Goal: Information Seeking & Learning: Learn about a topic

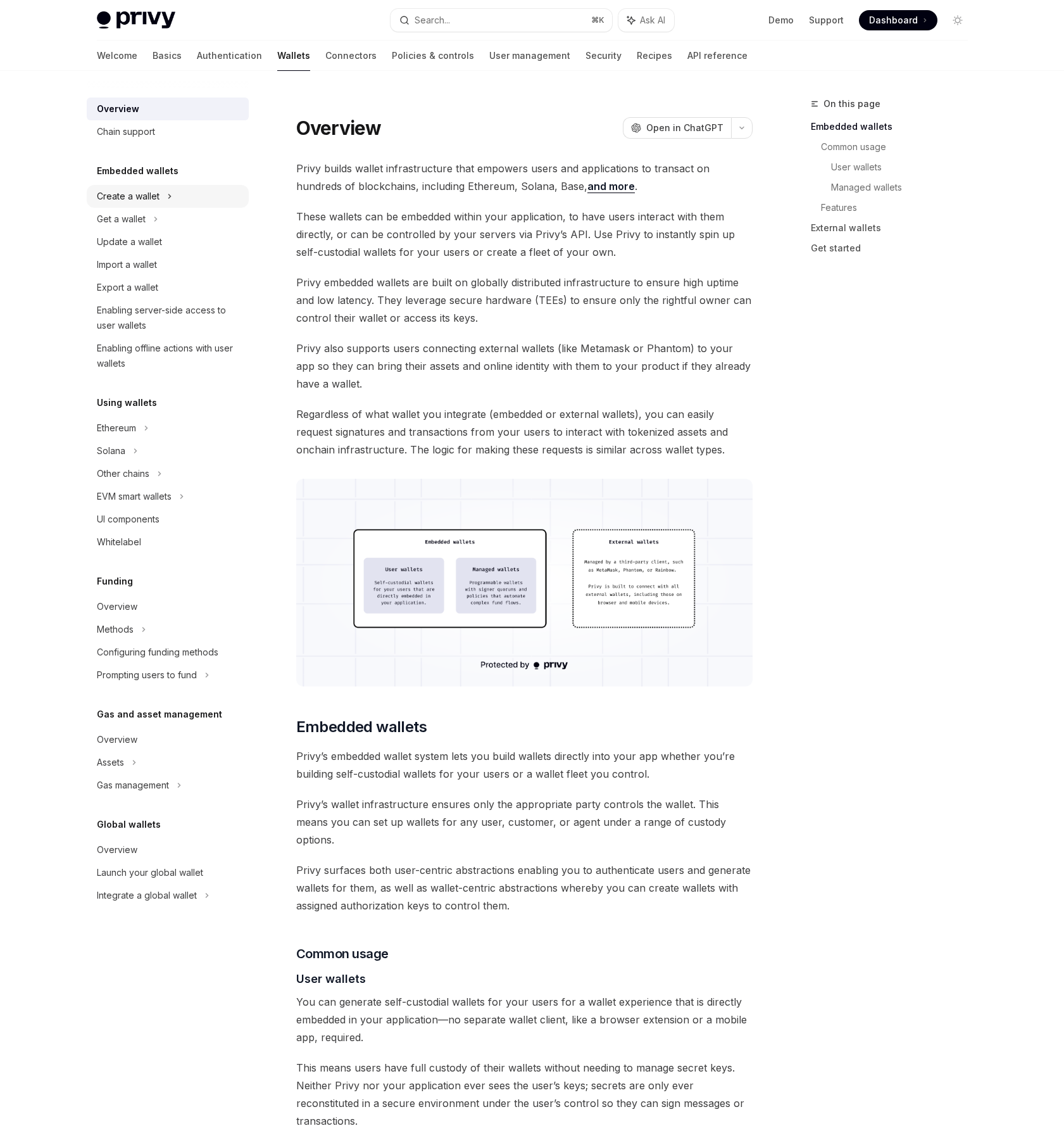
click at [144, 203] on div "Create a wallet" at bounding box center [128, 196] width 62 height 15
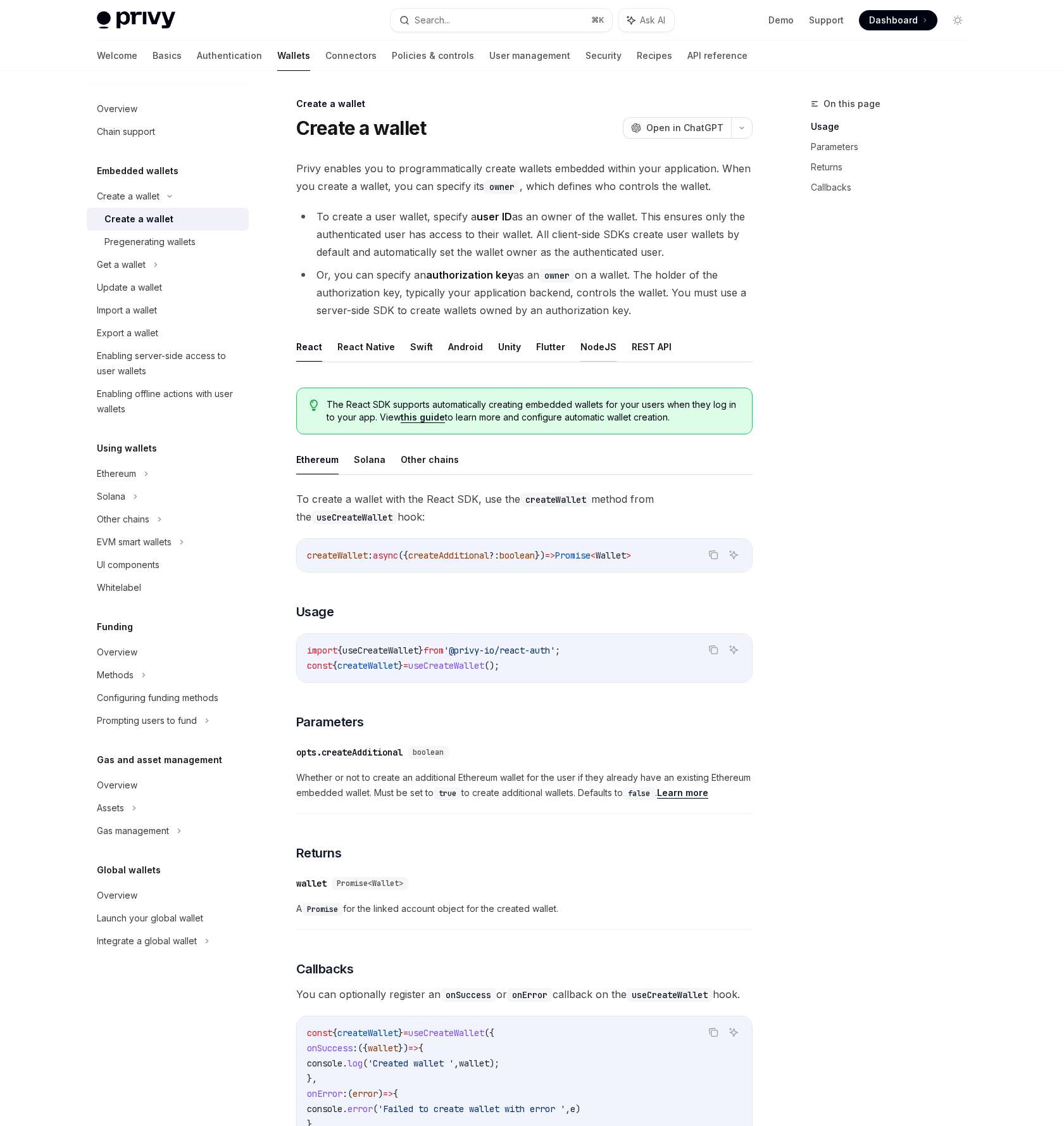
click at [581, 344] on button "NodeJS" at bounding box center [598, 347] width 36 height 30
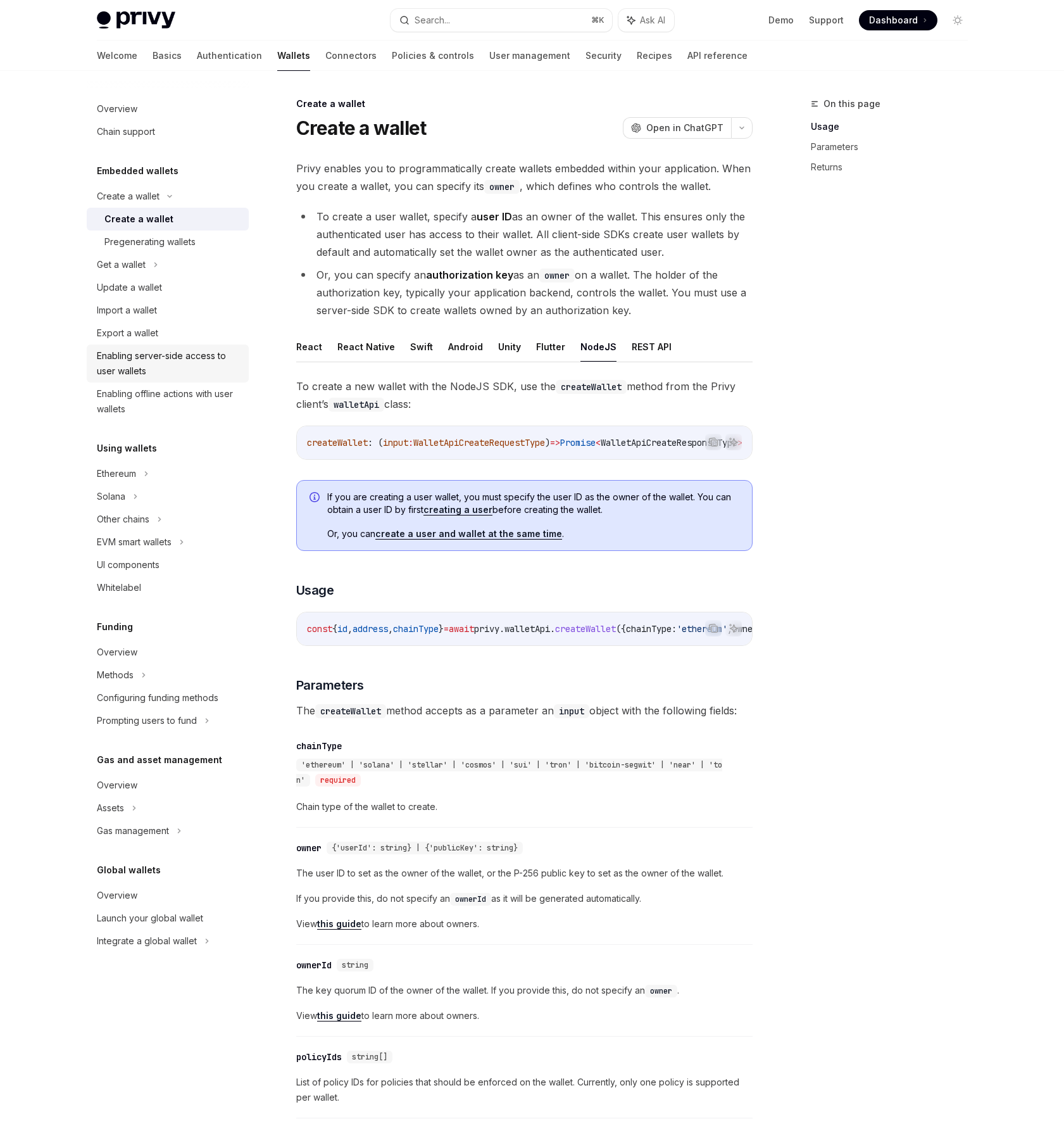
click at [162, 356] on div "Enabling server-side access to user wallets" at bounding box center [169, 363] width 144 height 30
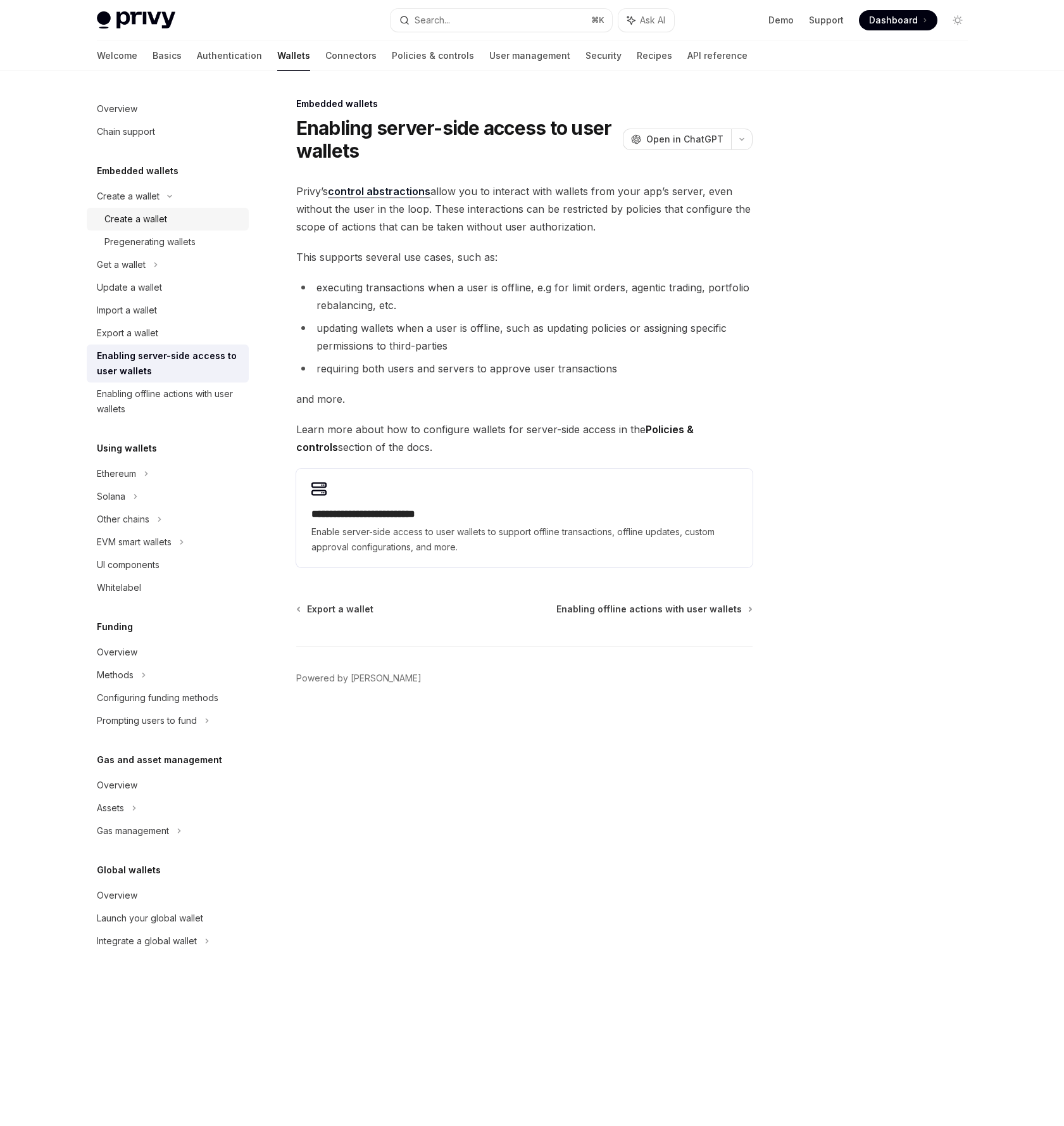
click at [110, 216] on div "Create a wallet" at bounding box center [136, 220] width 62 height 15
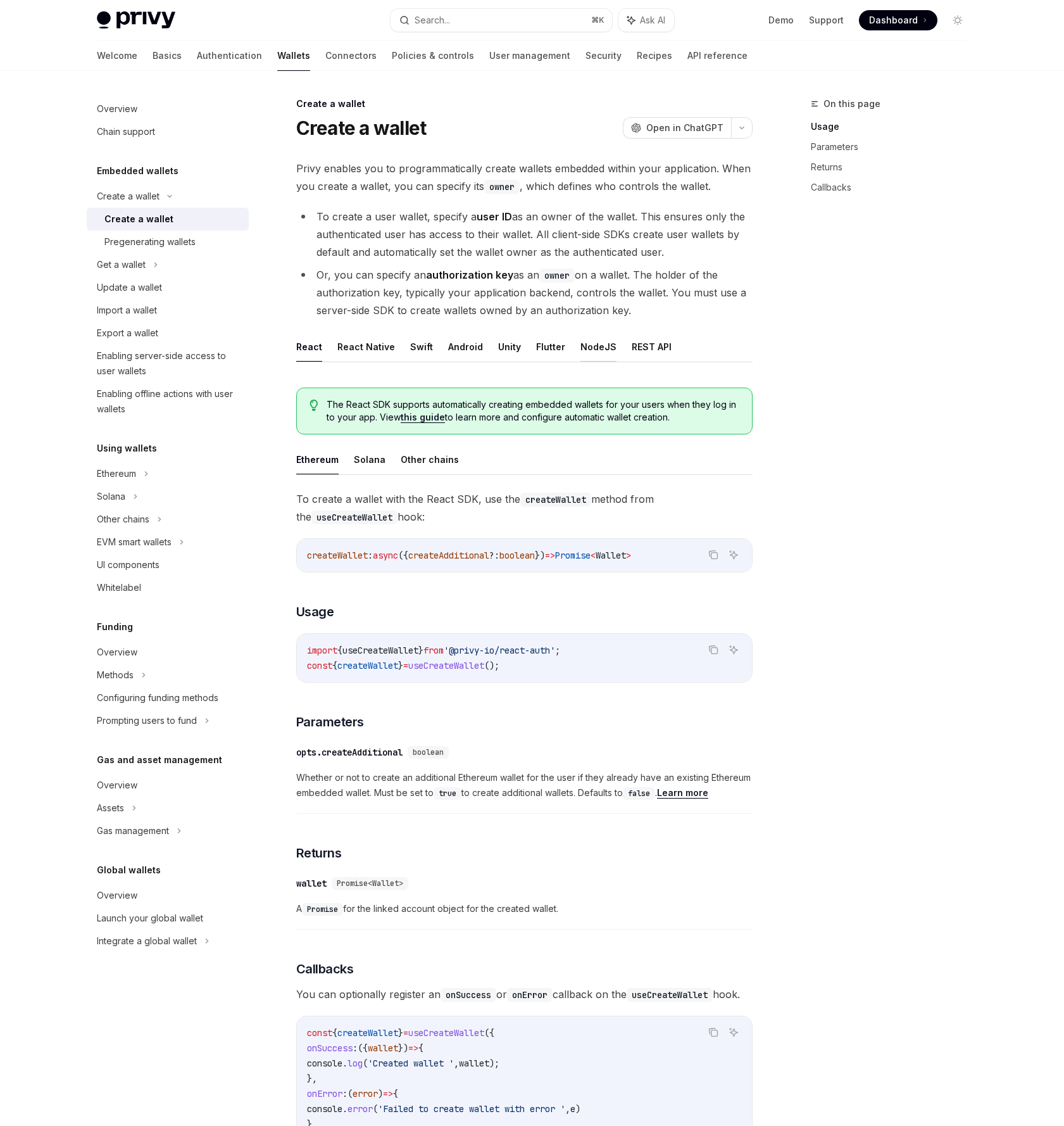
click at [603, 345] on button "NodeJS" at bounding box center [598, 347] width 36 height 30
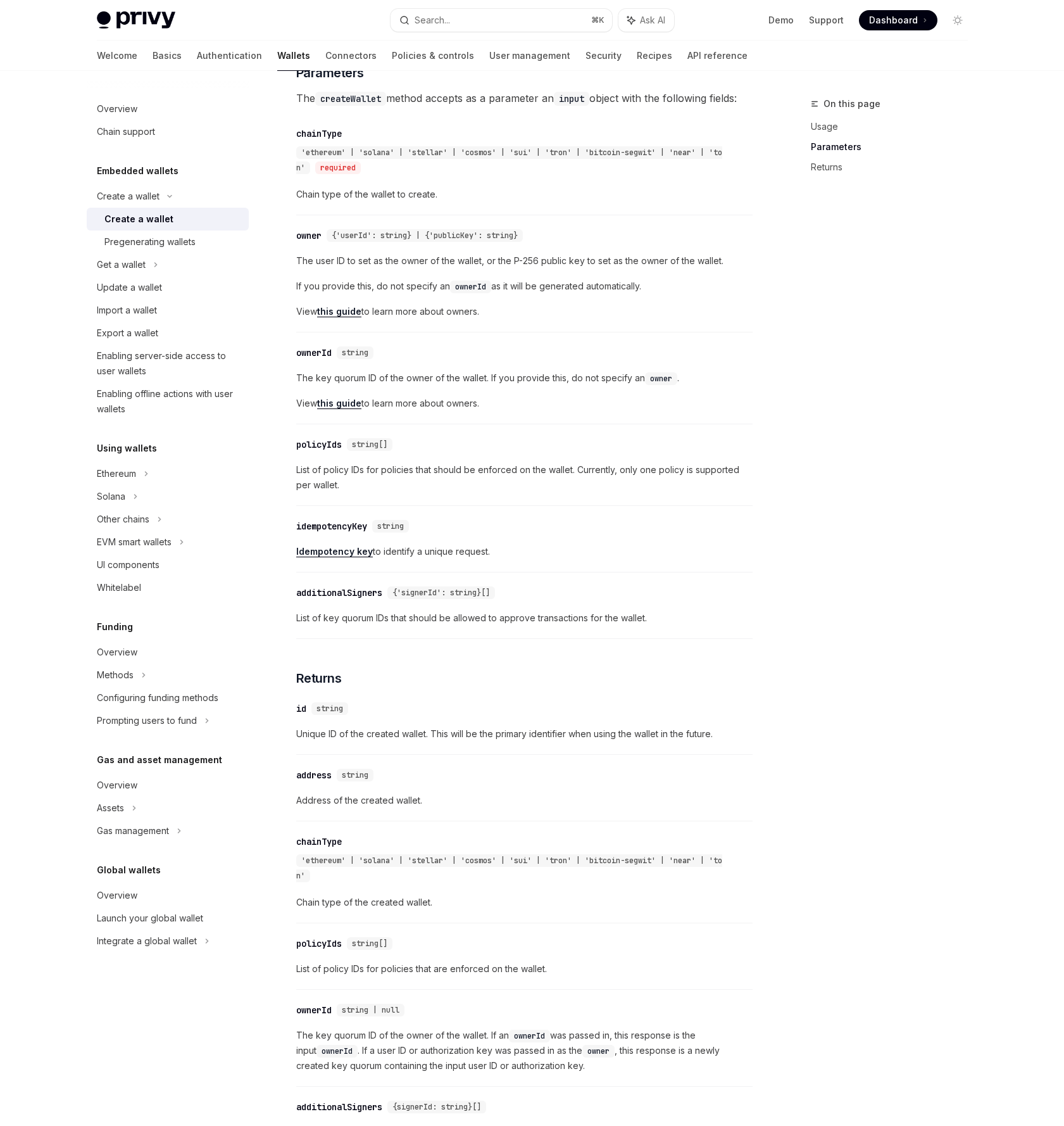
scroll to position [665, 0]
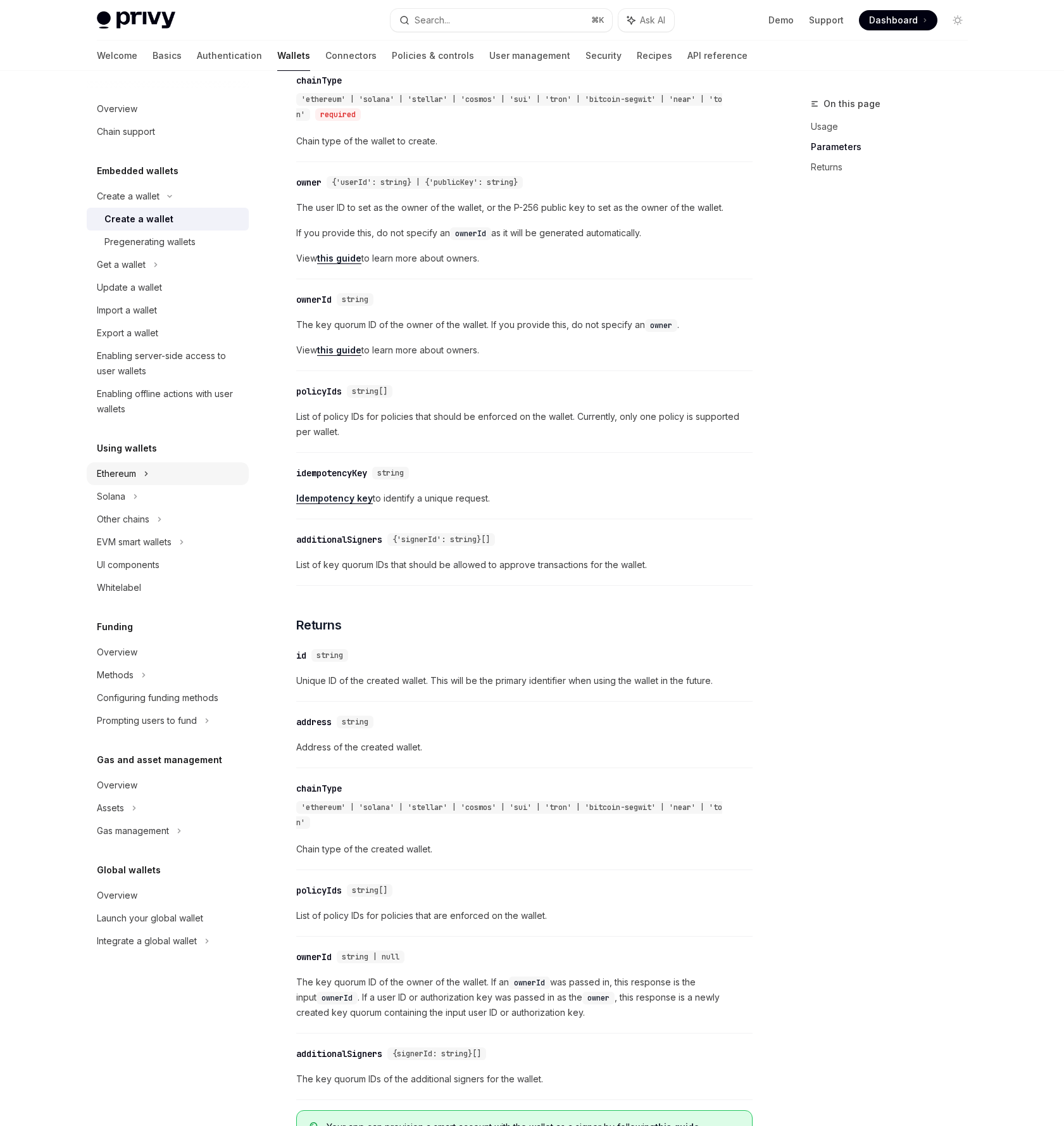
click at [116, 204] on div "Ethereum" at bounding box center [128, 196] width 62 height 15
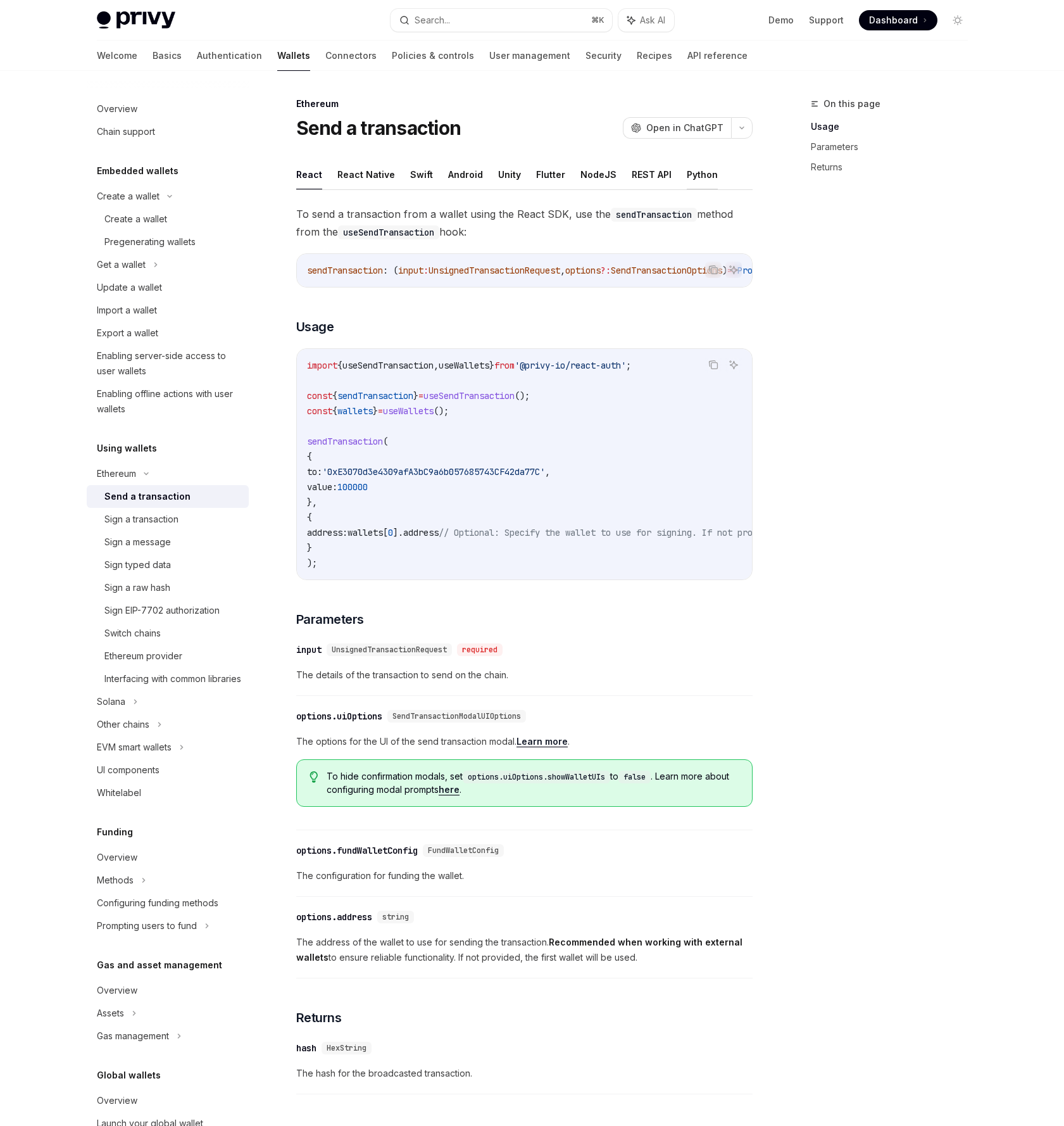
click at [687, 168] on button "Python" at bounding box center [702, 174] width 31 height 30
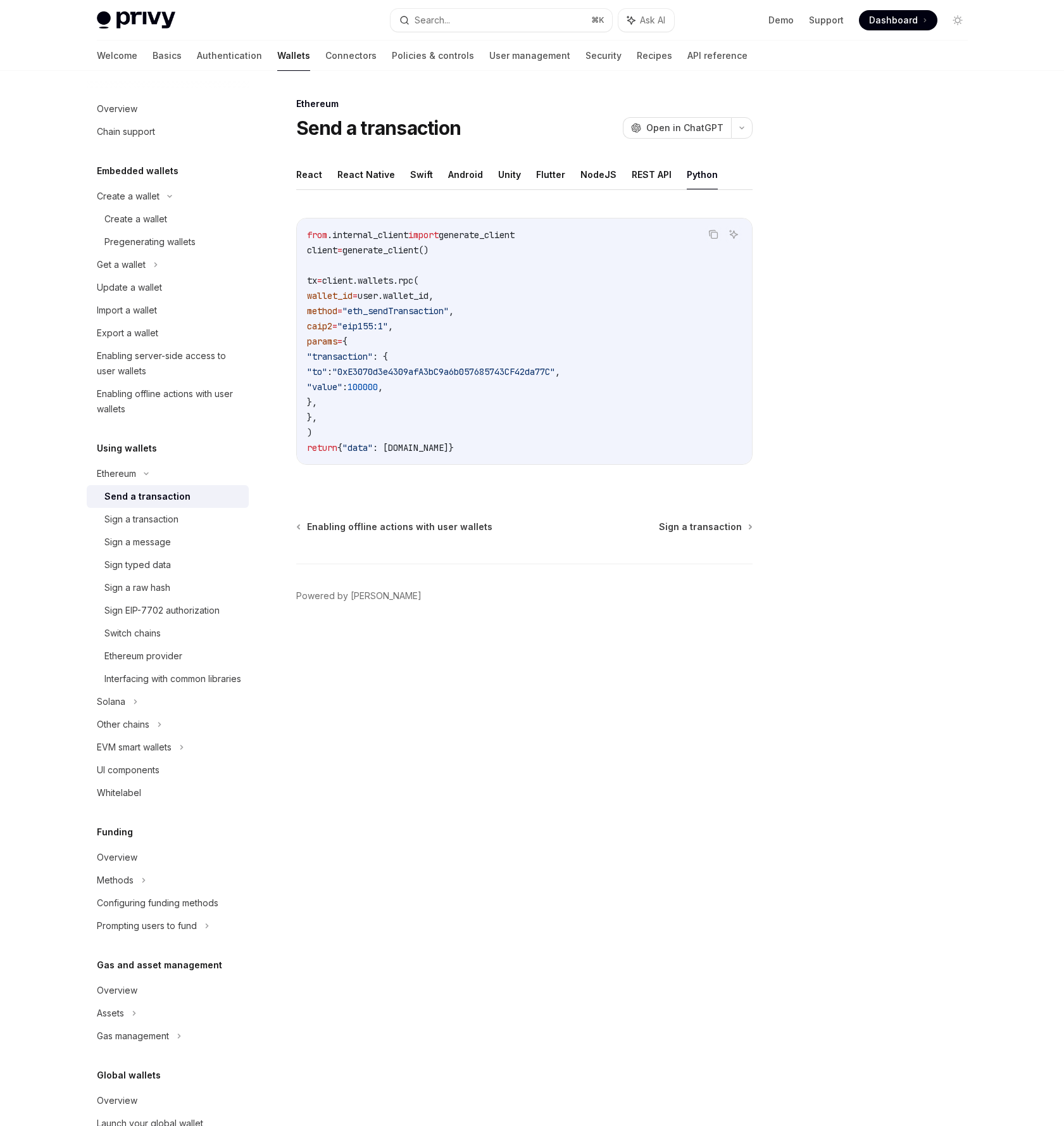
click at [609, 173] on ul "React React Native Swift Android Unity Flutter NodeJS REST API Python" at bounding box center [524, 174] width 457 height 30
click at [602, 173] on button "NodeJS" at bounding box center [598, 174] width 36 height 30
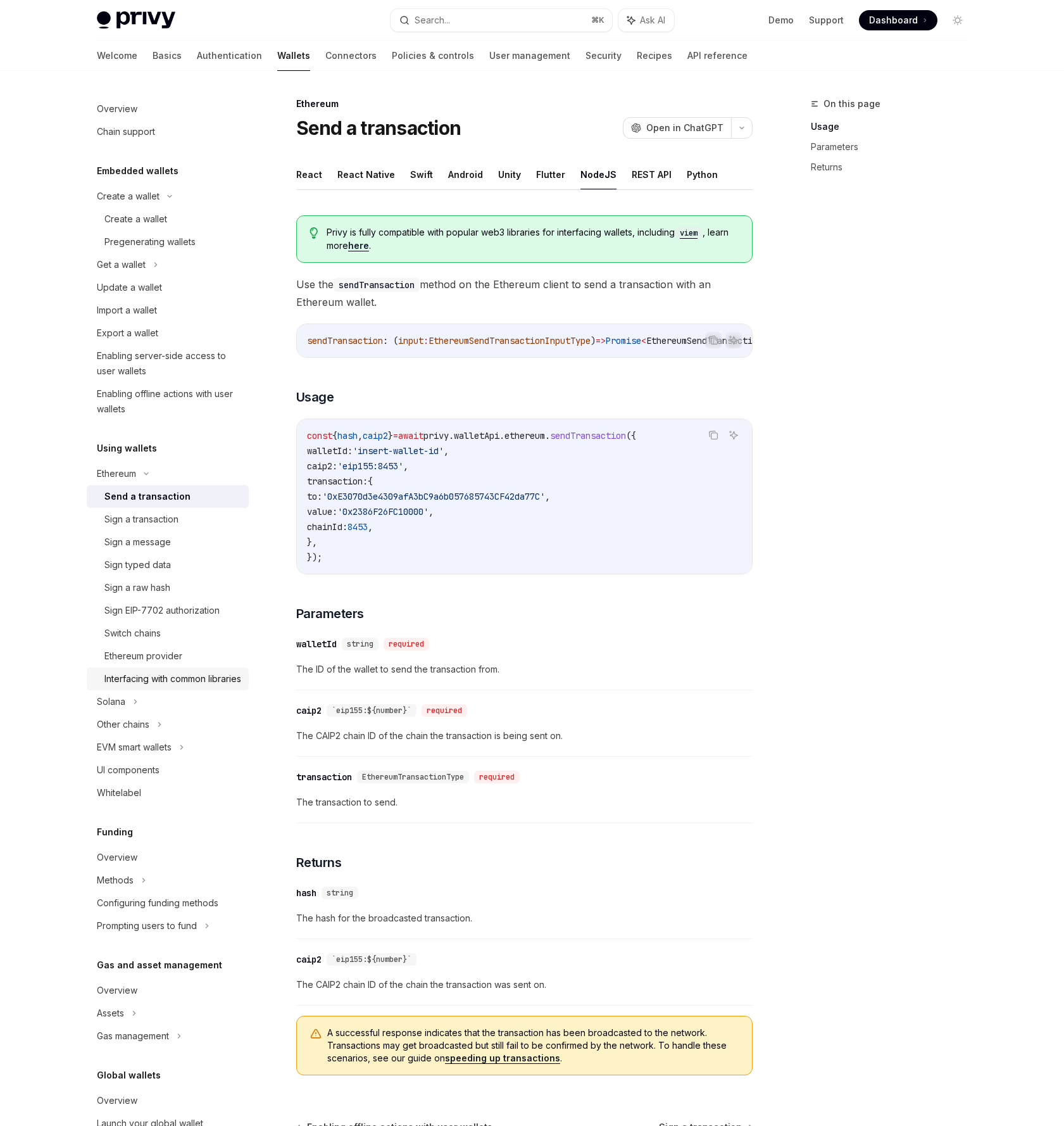
click at [143, 675] on div "Interfacing with common libraries" at bounding box center [173, 679] width 137 height 15
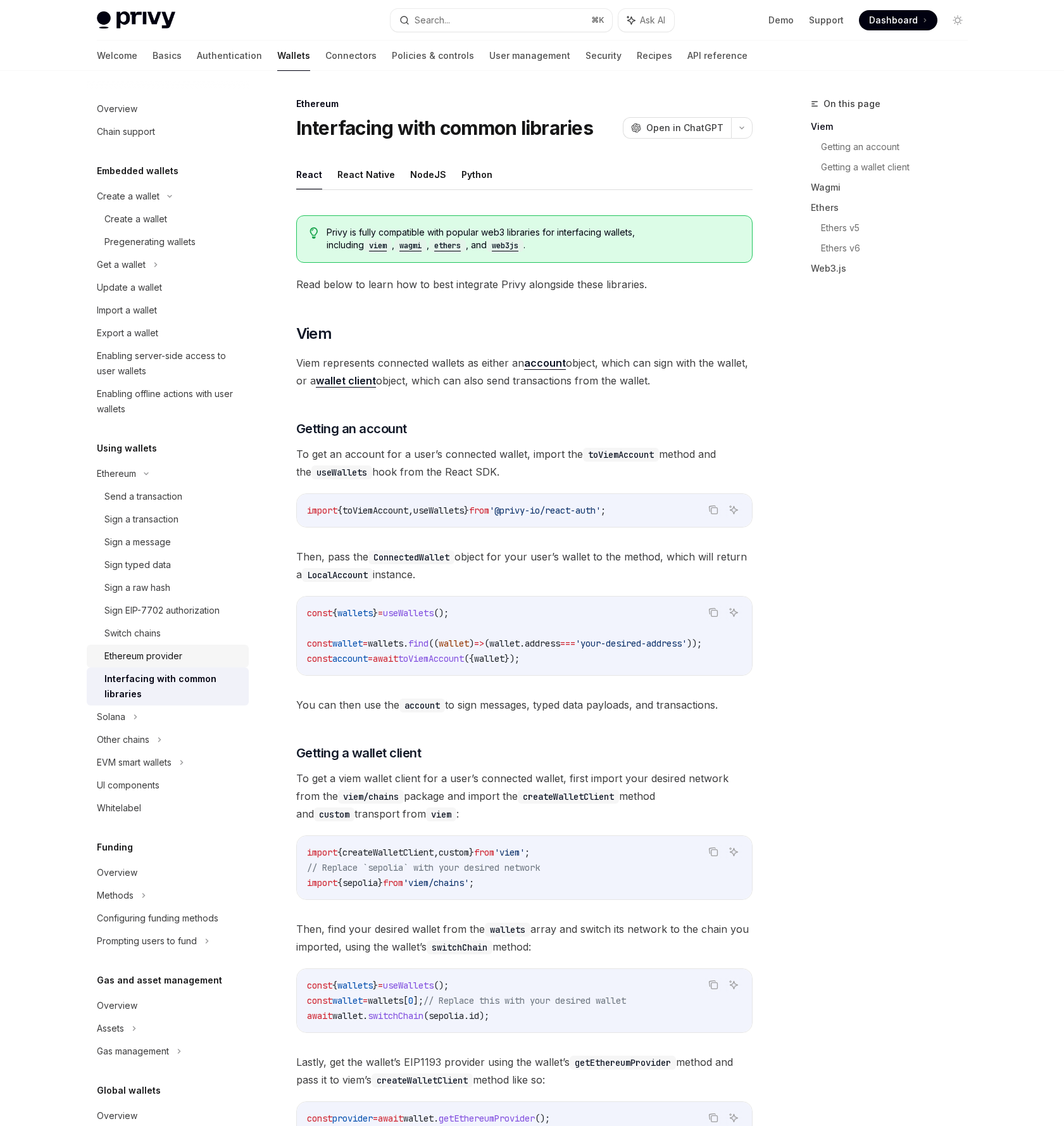
click at [143, 659] on div "Ethereum provider" at bounding box center [143, 656] width 78 height 15
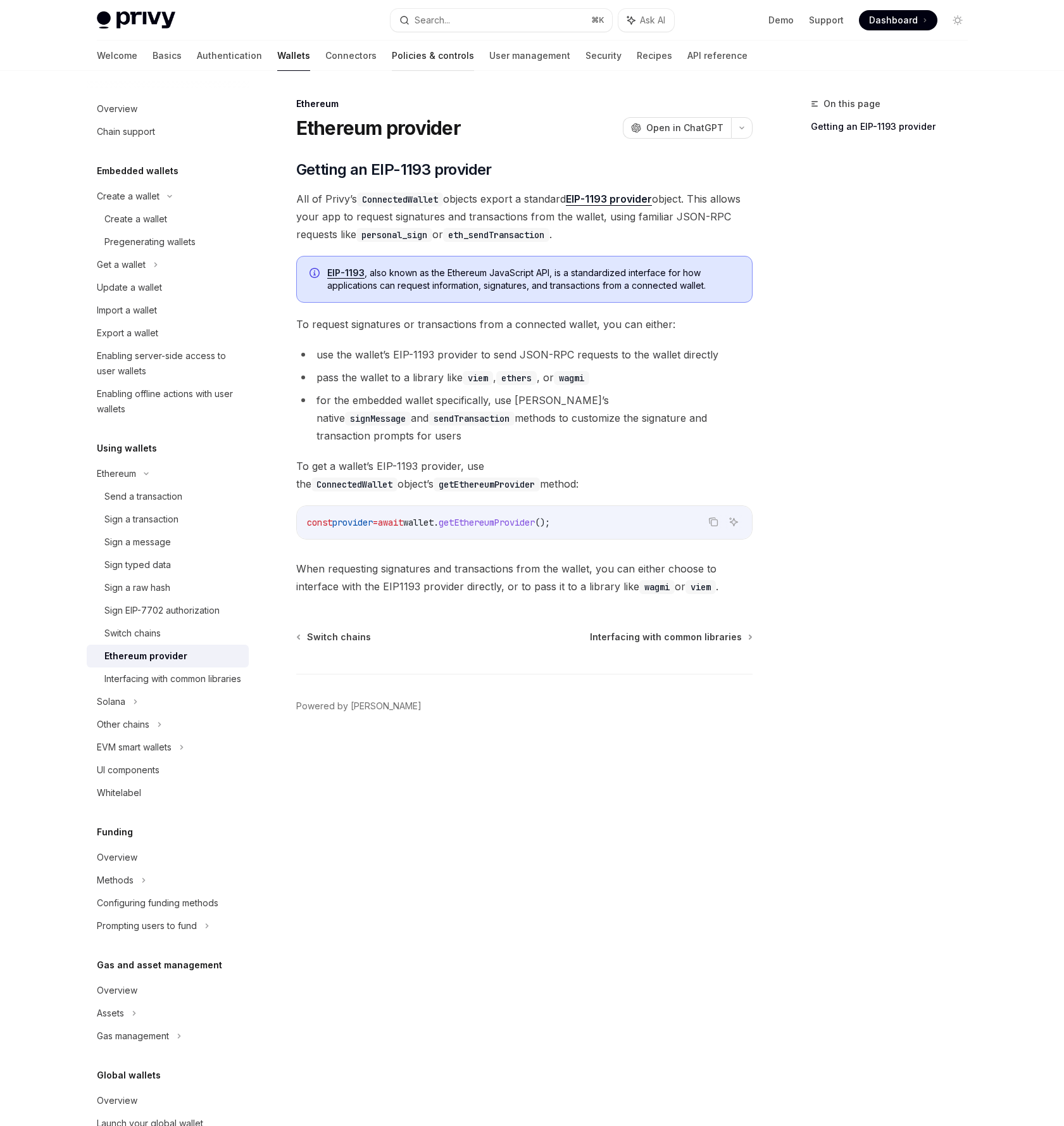
click at [392, 55] on link "Policies & controls" at bounding box center [433, 55] width 82 height 30
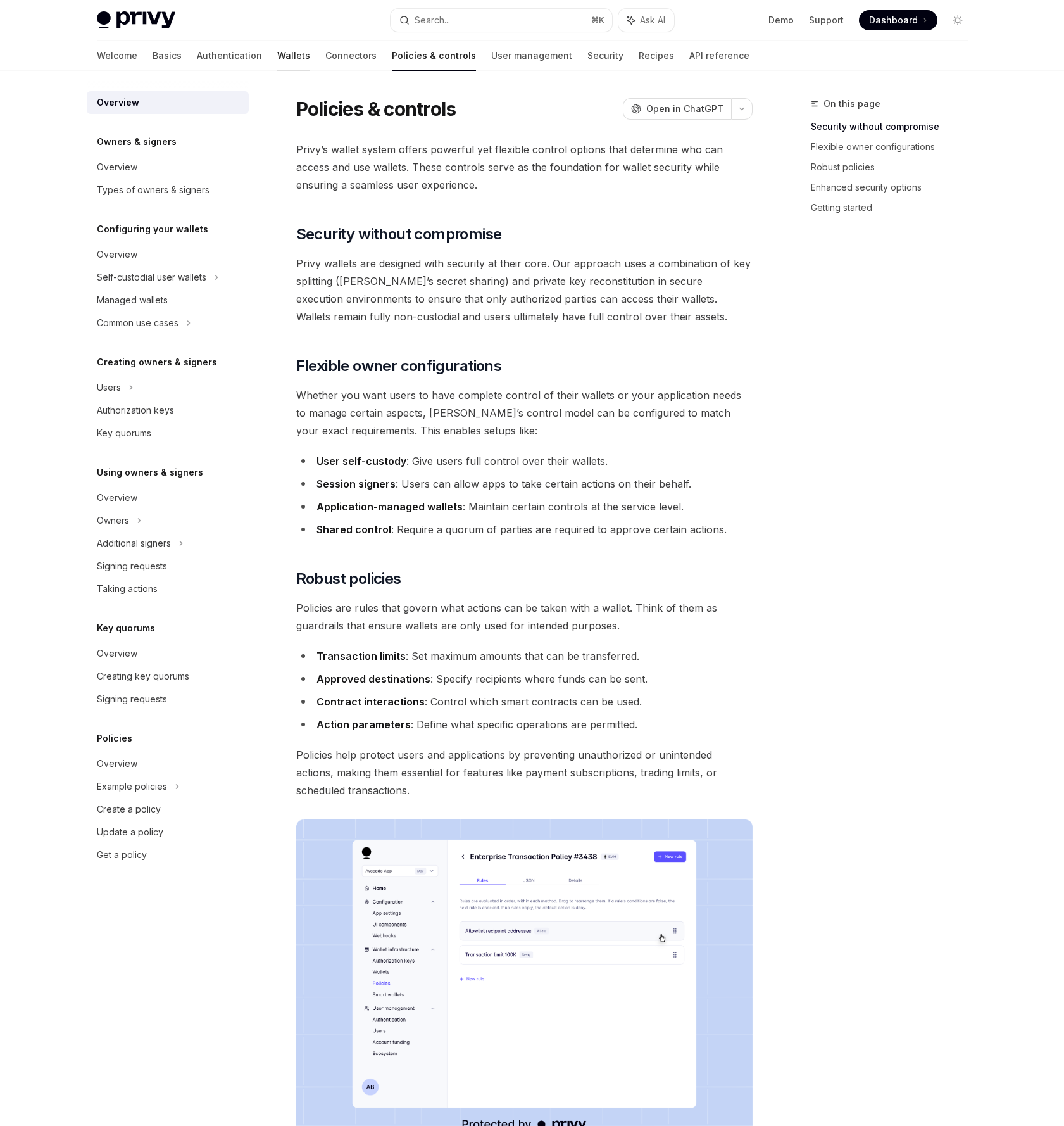
click at [277, 59] on link "Wallets" at bounding box center [293, 55] width 33 height 30
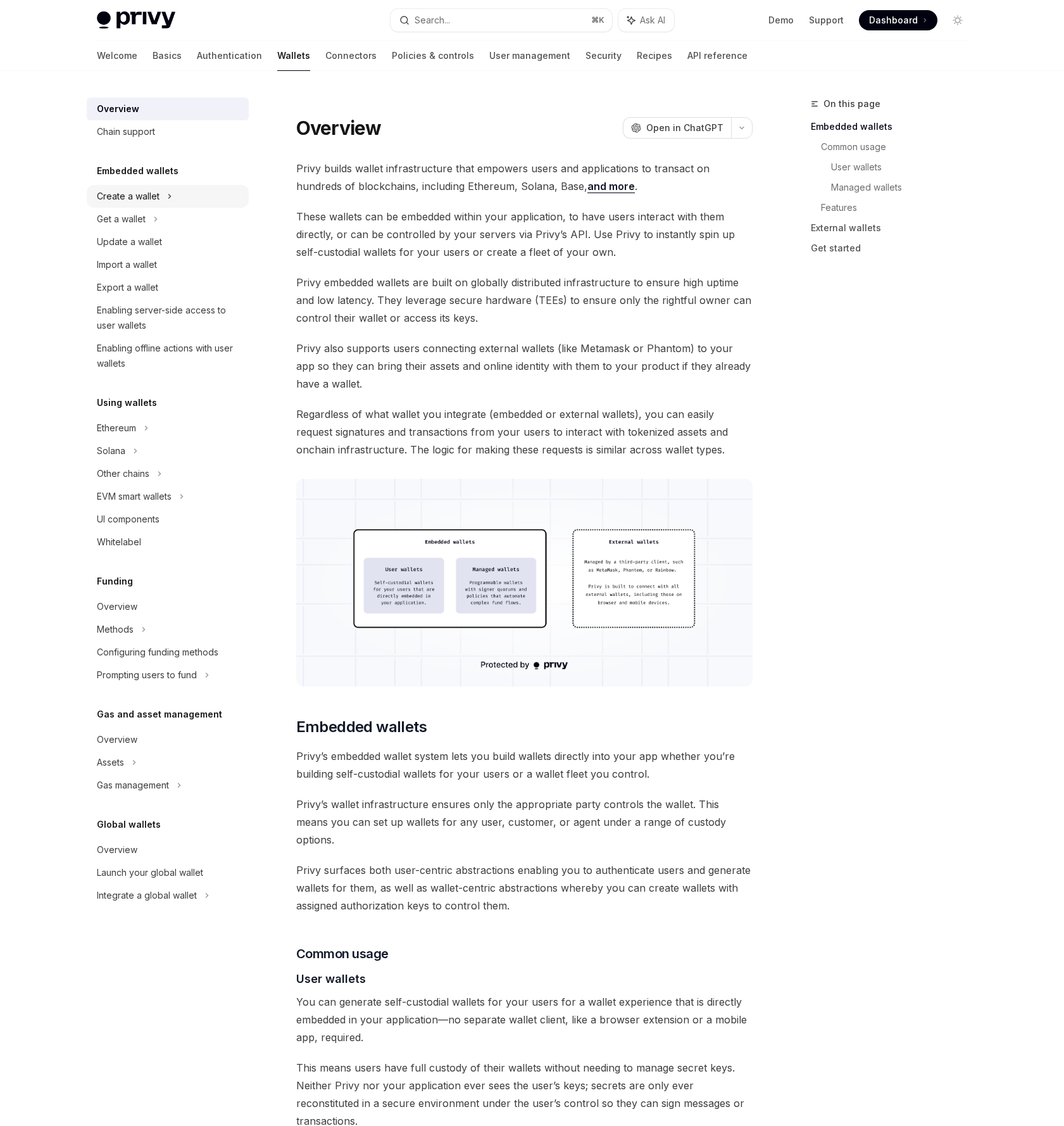
click at [143, 193] on div "Create a wallet" at bounding box center [128, 196] width 62 height 15
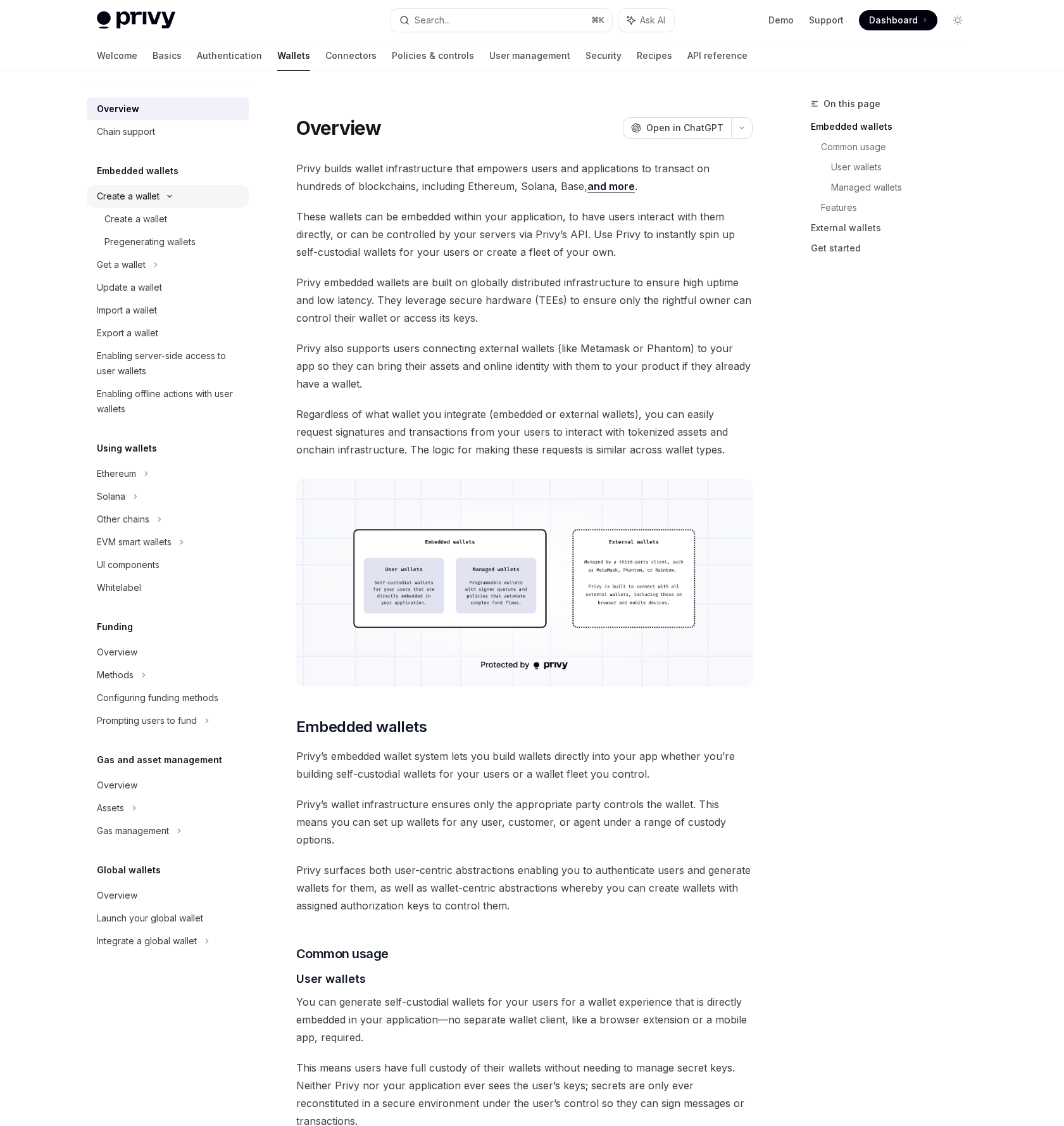
type textarea "*"
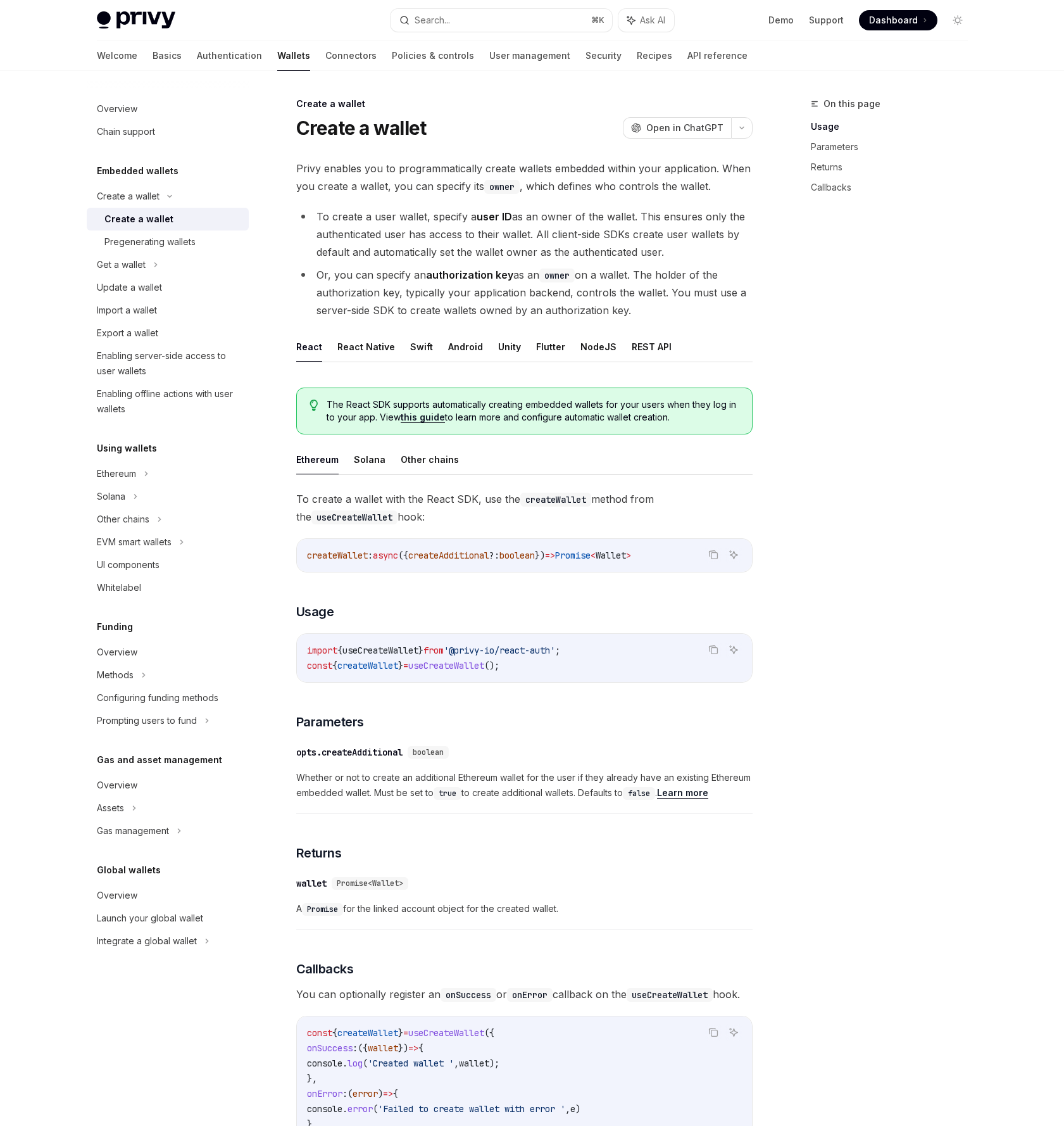
click at [333, 264] on ul "To create a user wallet, specify a user ID as an owner of the wallet. This ensu…" at bounding box center [524, 263] width 457 height 112
